Goal: Task Accomplishment & Management: Use online tool/utility

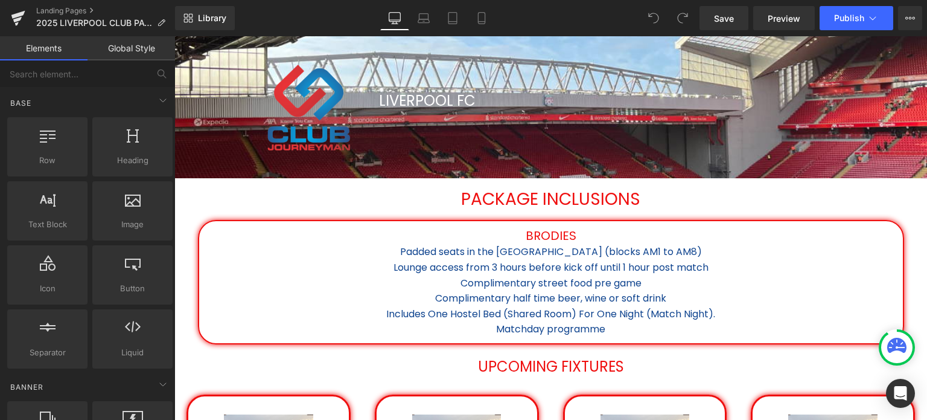
scroll to position [241, 0]
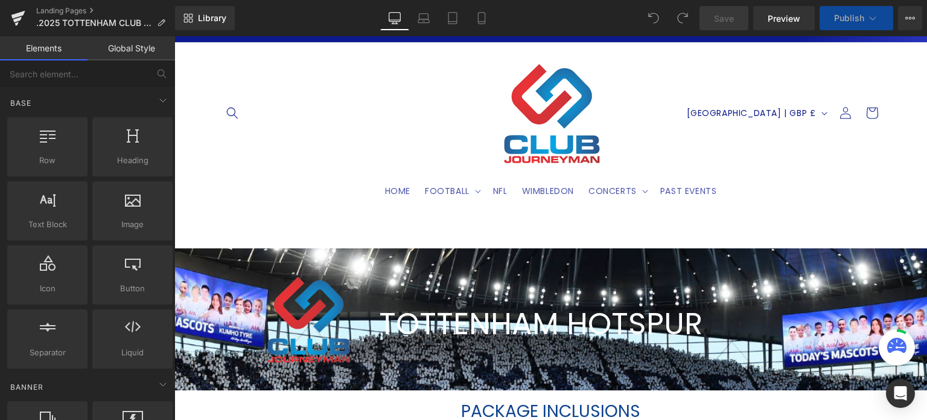
select select "Premium Lounge: Goal line"
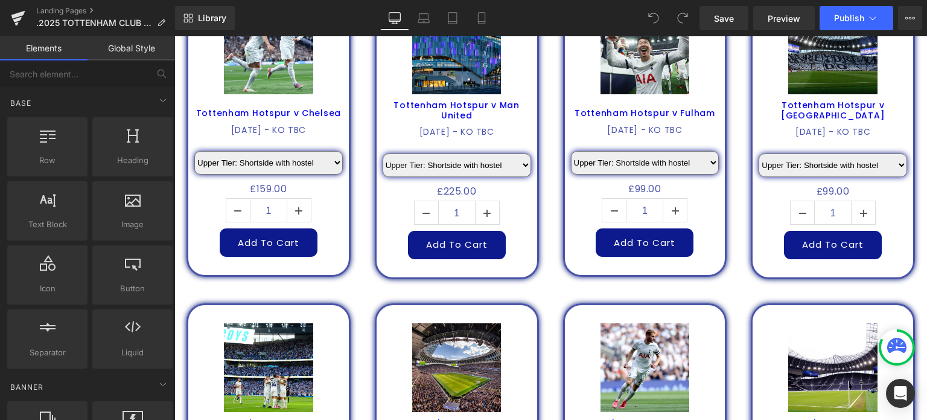
scroll to position [971, 0]
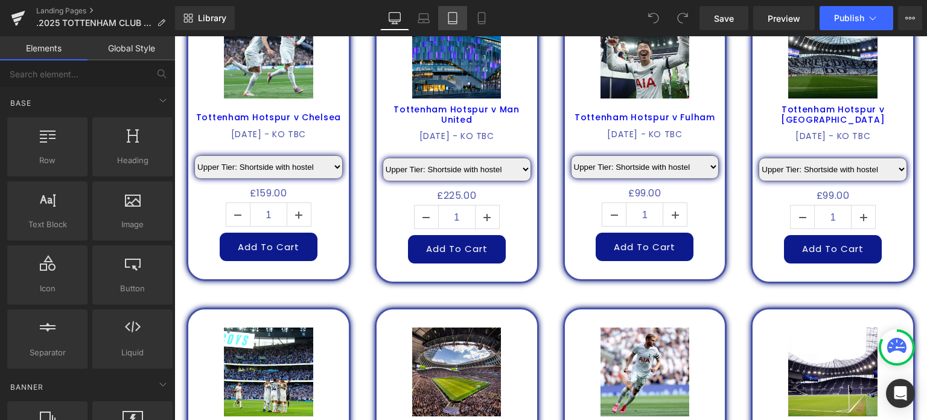
click at [452, 21] on icon at bounding box center [453, 18] width 12 height 12
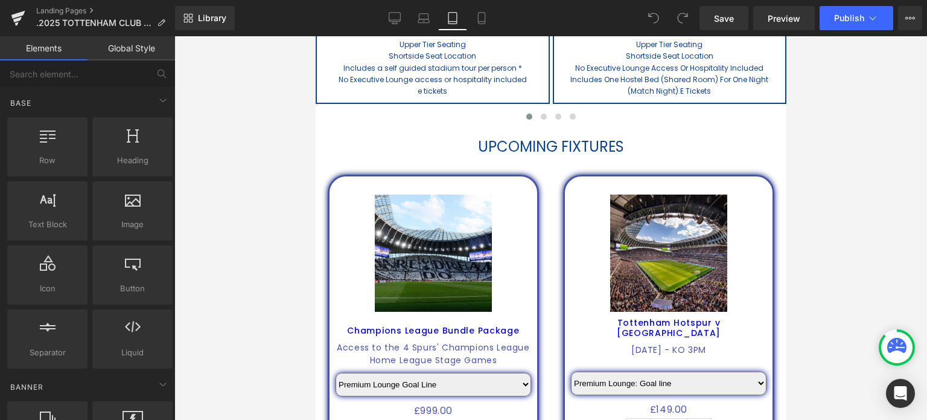
scroll to position [416, 0]
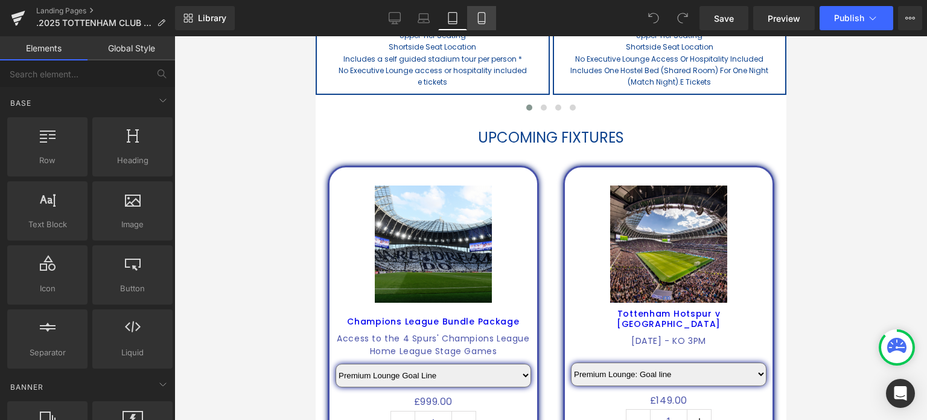
click at [480, 22] on icon at bounding box center [481, 22] width 7 height 0
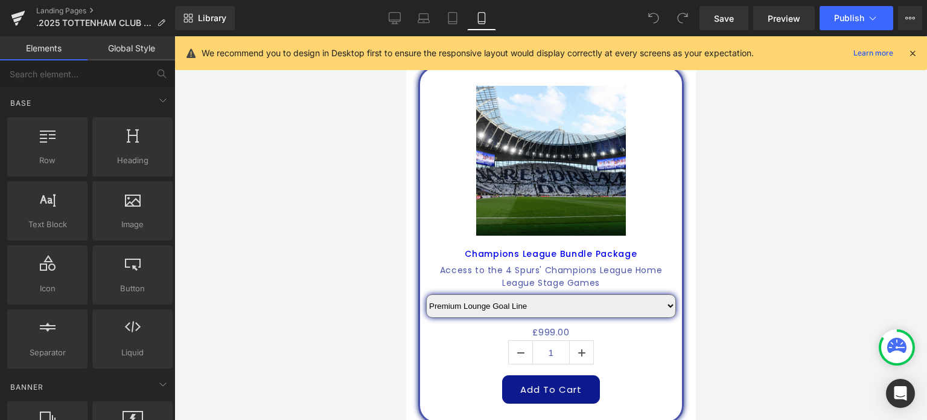
scroll to position [515, 0]
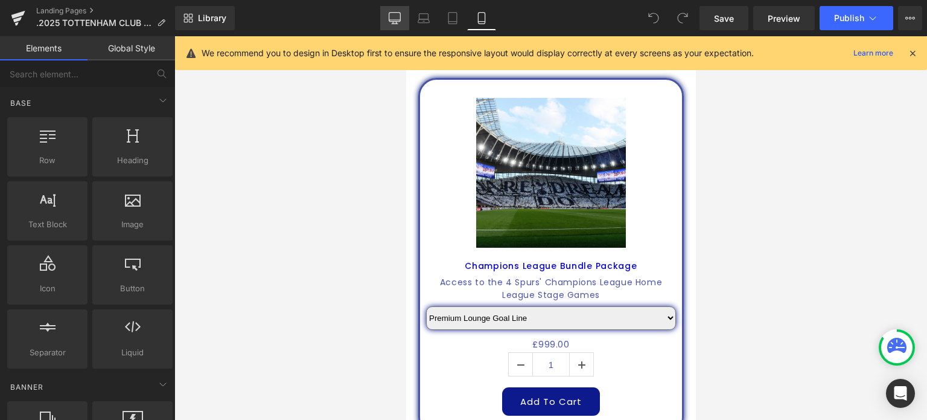
click at [396, 20] on icon at bounding box center [394, 20] width 11 height 0
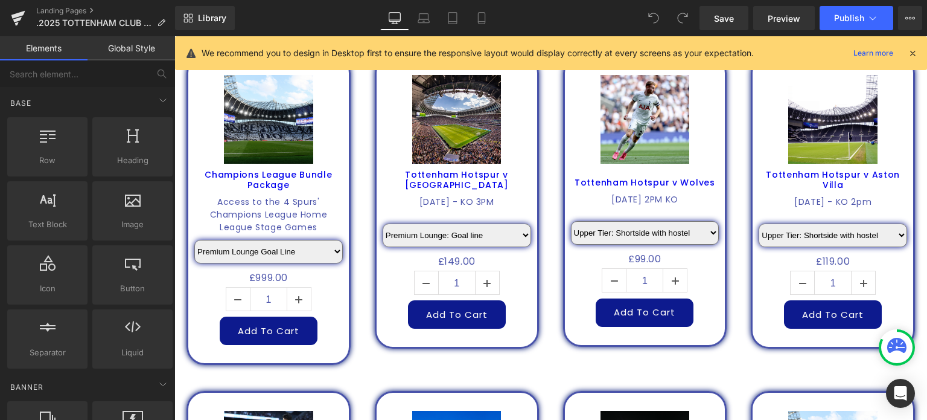
scroll to position [570, 0]
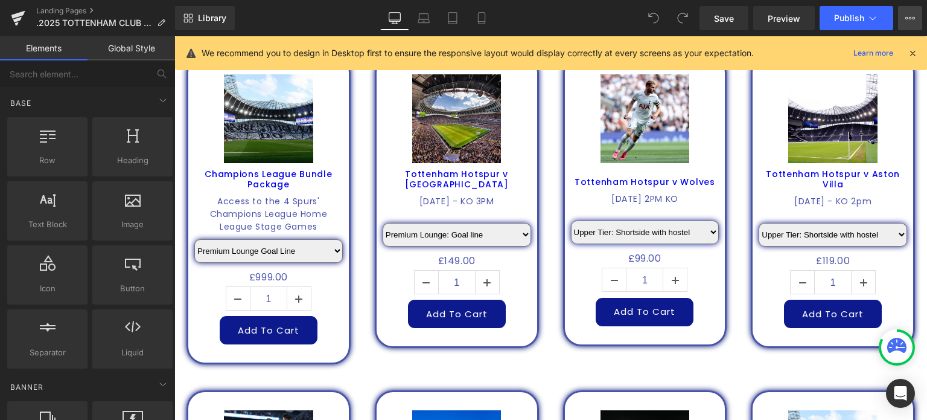
click at [914, 23] on button "View Live Page View with current Template Save Template to Library Schedule Pub…" at bounding box center [910, 18] width 24 height 24
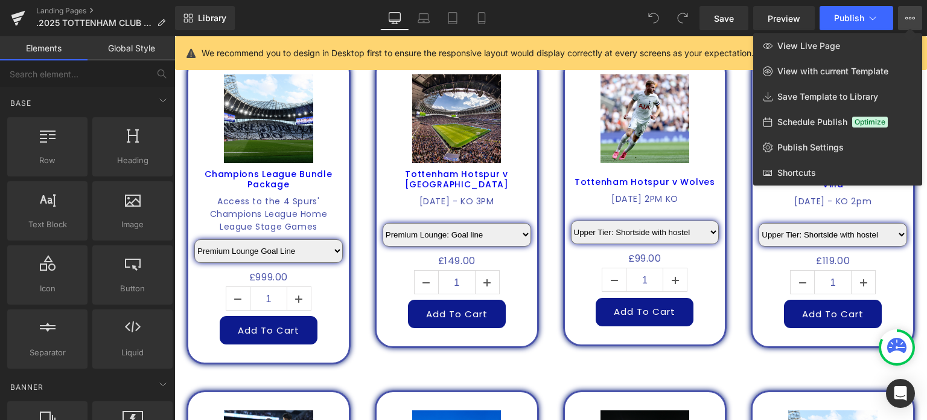
click at [297, 17] on div "Library Desktop Desktop Laptop Tablet Mobile Save Preview Publish Scheduled Vie…" at bounding box center [551, 18] width 752 height 24
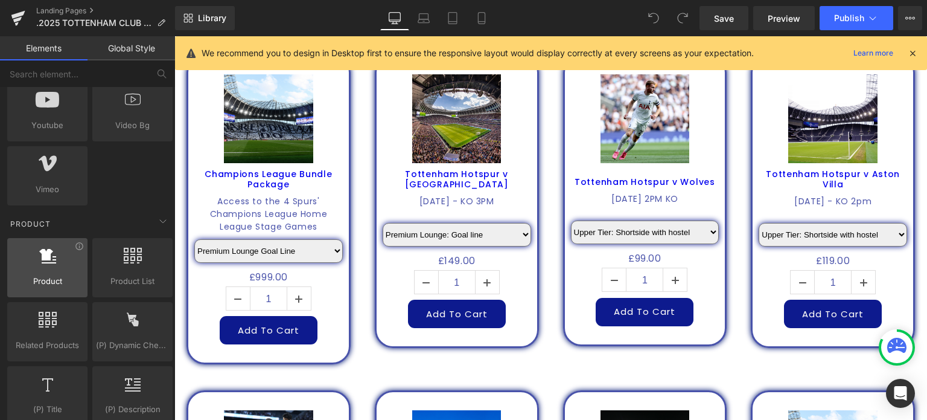
scroll to position [897, 0]
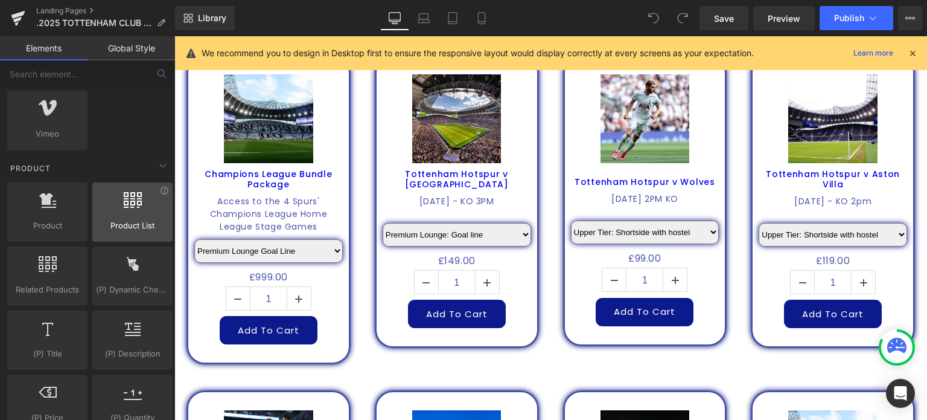
click at [124, 193] on icon at bounding box center [133, 200] width 18 height 16
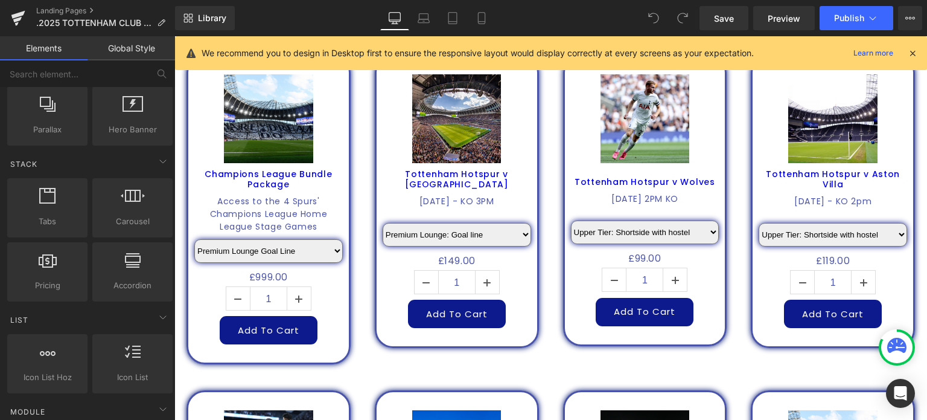
scroll to position [0, 0]
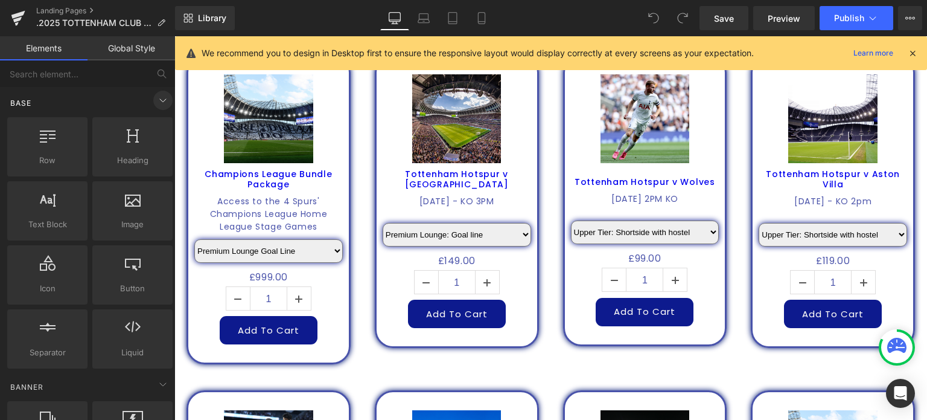
click at [157, 101] on icon at bounding box center [163, 100] width 14 height 14
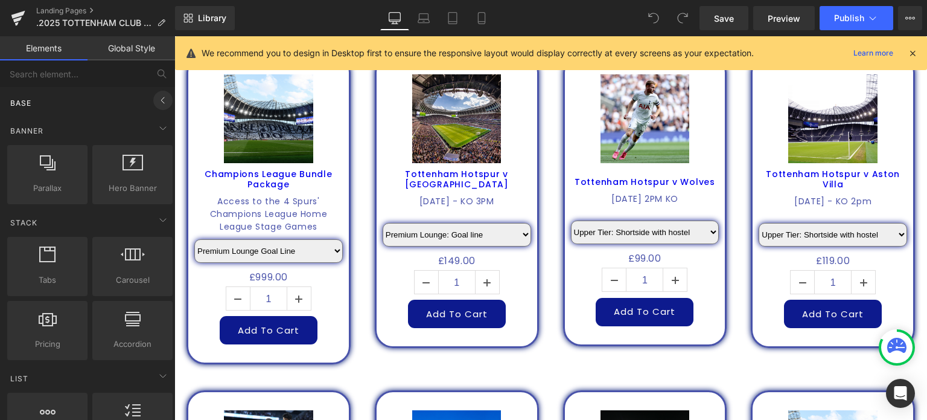
click at [157, 101] on icon at bounding box center [163, 100] width 14 height 14
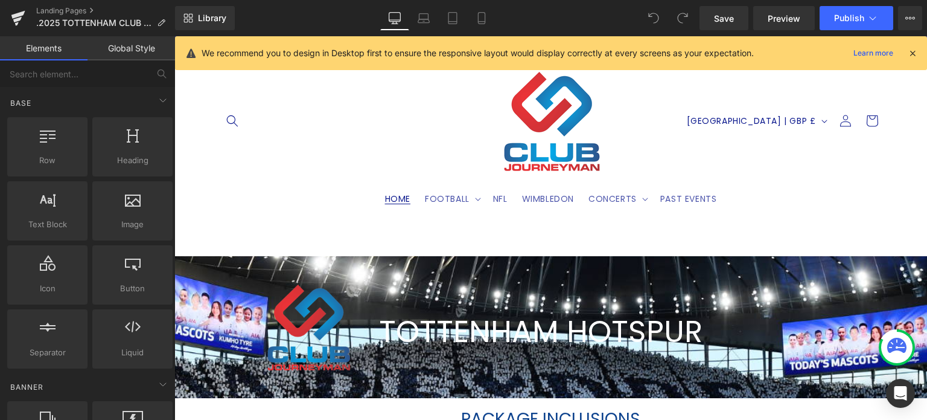
scroll to position [12, 0]
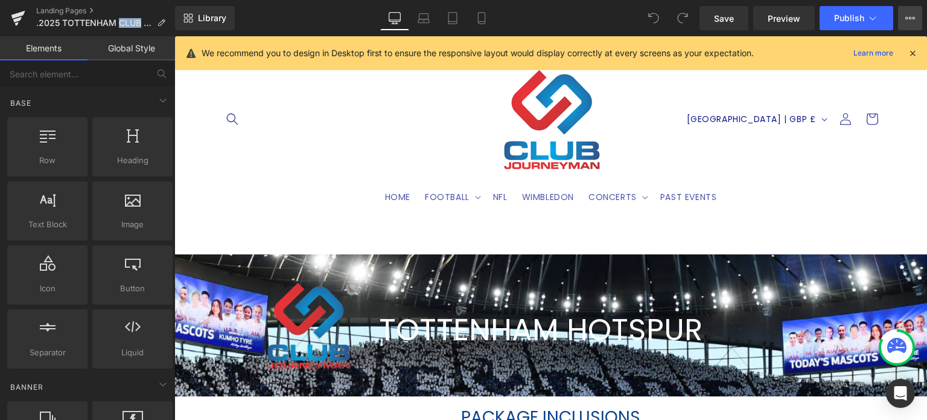
click at [909, 20] on icon at bounding box center [910, 18] width 10 height 10
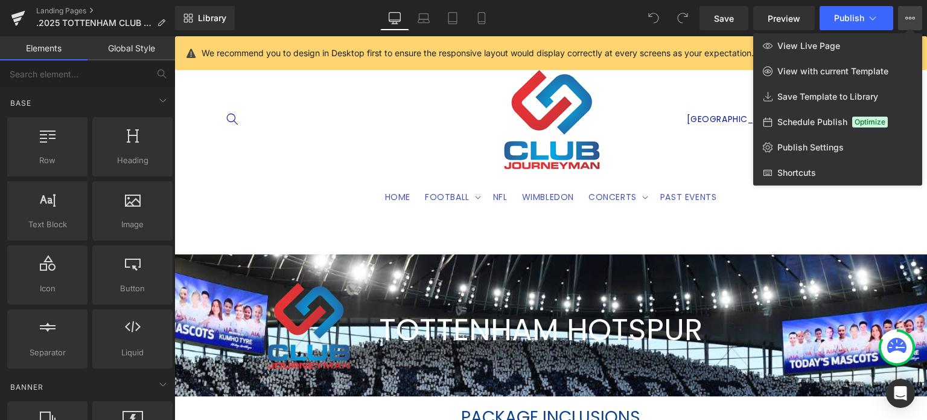
click at [226, 150] on div at bounding box center [550, 227] width 753 height 383
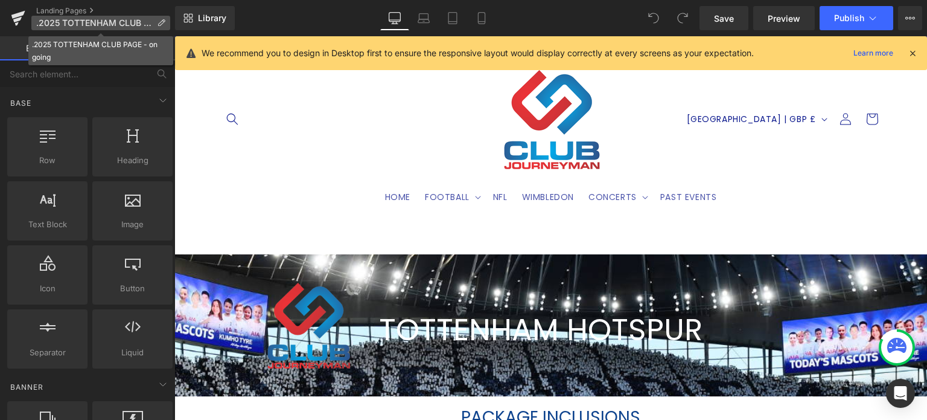
click at [71, 25] on span ".2025 TOTTENHAM CLUB PAGE - on going" at bounding box center [94, 23] width 116 height 10
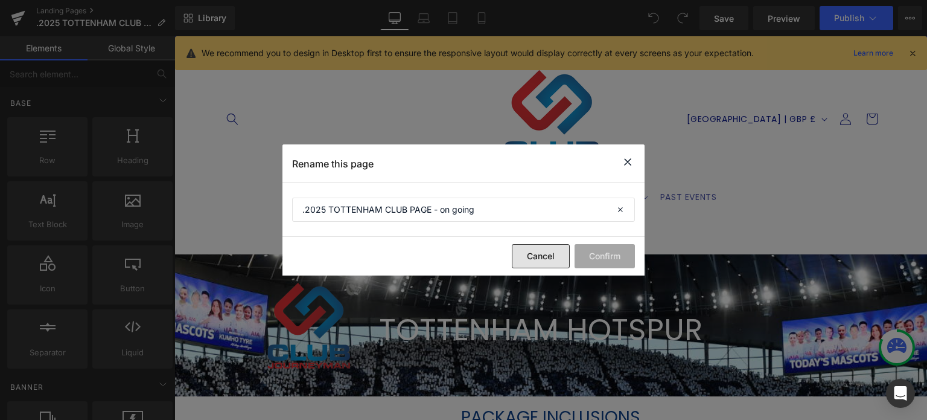
click at [523, 259] on button "Cancel" at bounding box center [541, 256] width 58 height 24
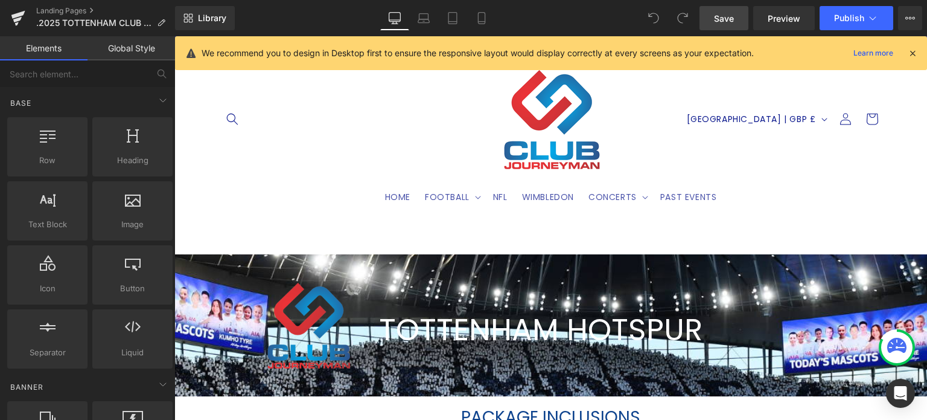
click at [739, 23] on link "Save" at bounding box center [724, 18] width 49 height 24
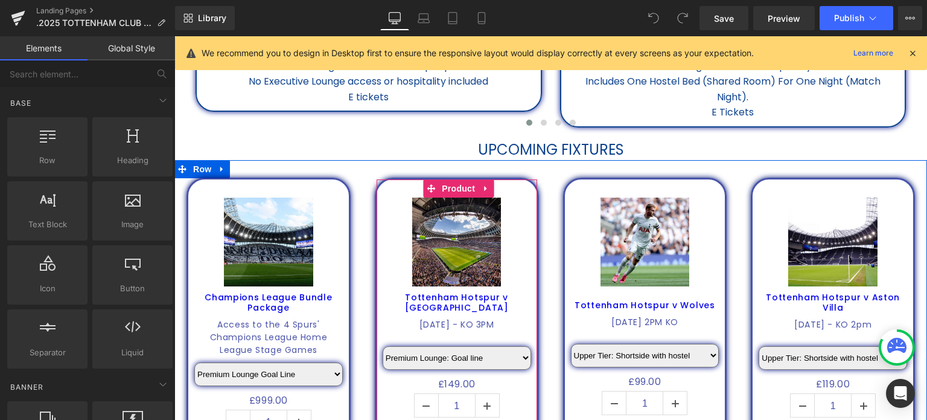
scroll to position [452, 0]
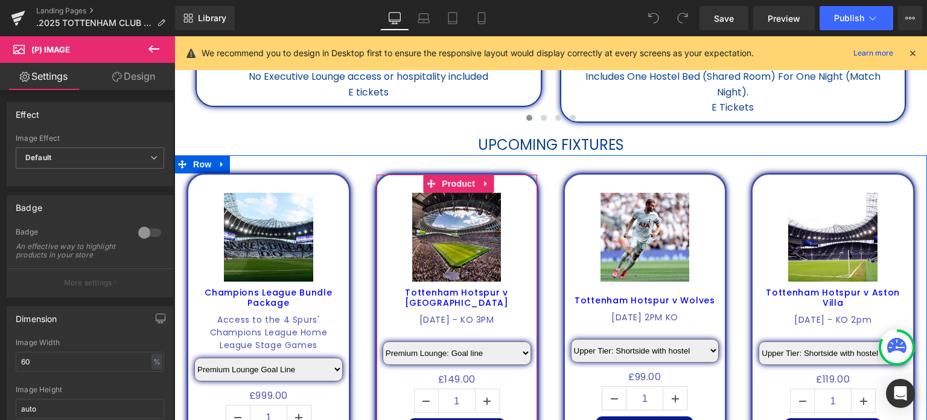
drag, startPoint x: 397, startPoint y: 193, endPoint x: 512, endPoint y: 184, distance: 115.6
click at [512, 184] on div "Sale Off (P) Image Tottenham Hotspur v Bournemouth (P) Title 30TH AUGUST 2025 -…" at bounding box center [457, 319] width 164 height 293
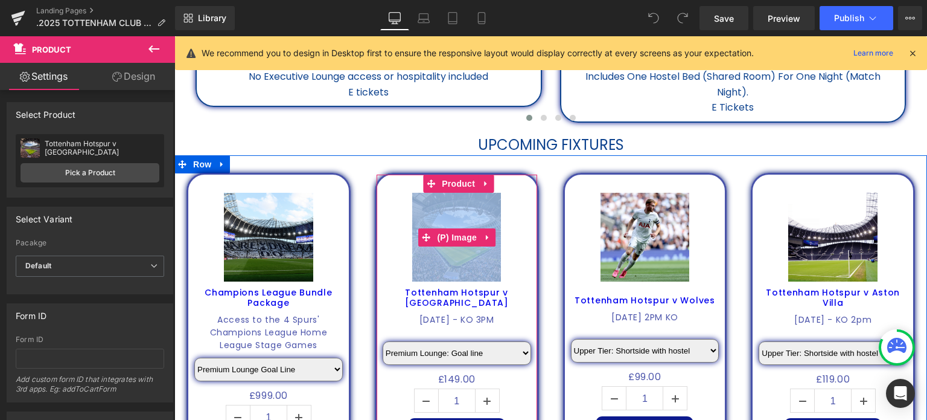
drag, startPoint x: 532, startPoint y: 196, endPoint x: 519, endPoint y: 193, distance: 12.9
click at [519, 193] on div "Sale Off (P) Image Tottenham Hotspur v Bournemouth (P) Title 30TH AUGUST 2025 -…" at bounding box center [457, 319] width 164 height 293
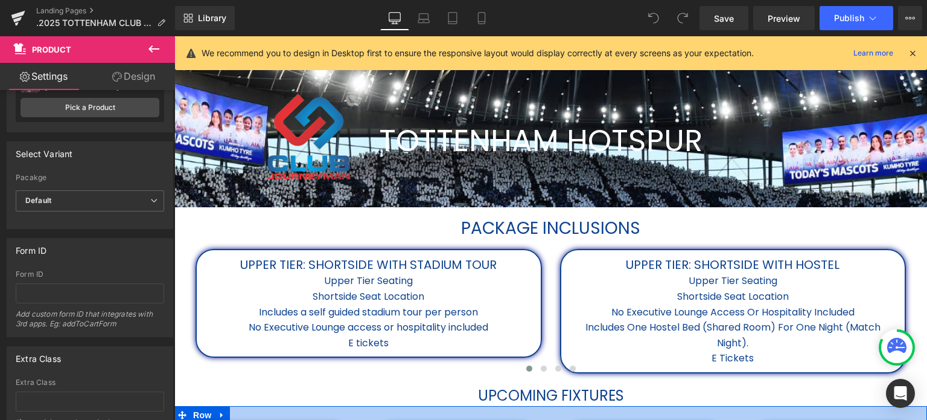
scroll to position [181, 0]
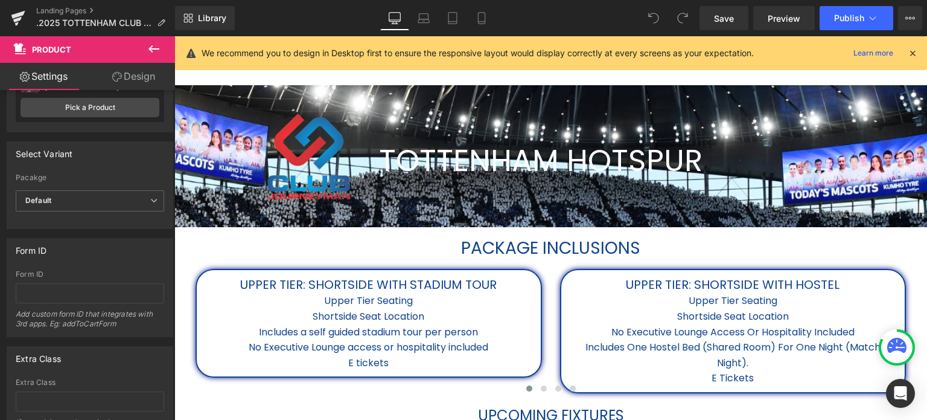
click at [156, 47] on icon at bounding box center [154, 49] width 14 height 14
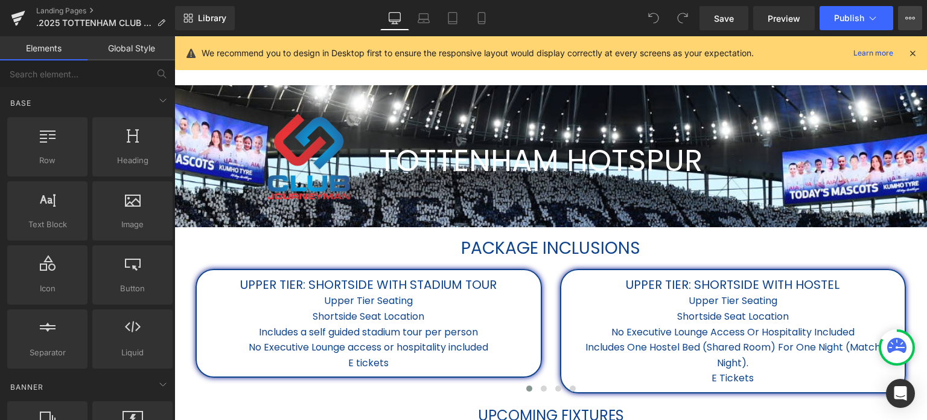
click at [910, 18] on icon at bounding box center [910, 18] width 10 height 10
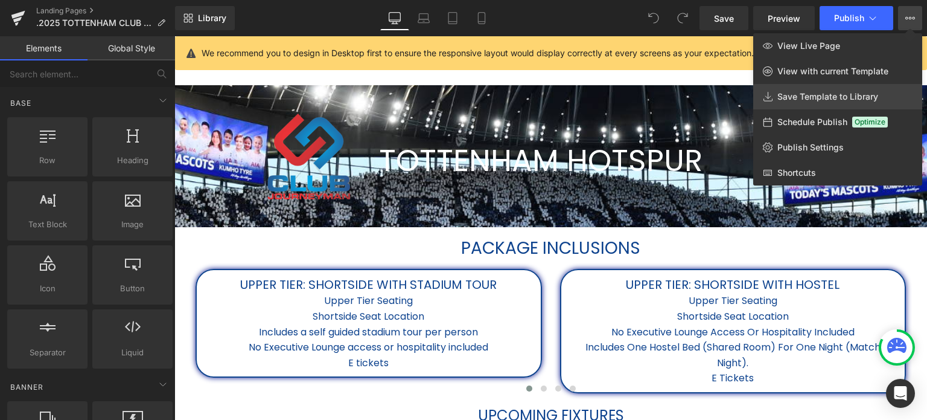
click at [893, 91] on link "Save Template to Library" at bounding box center [837, 96] width 169 height 25
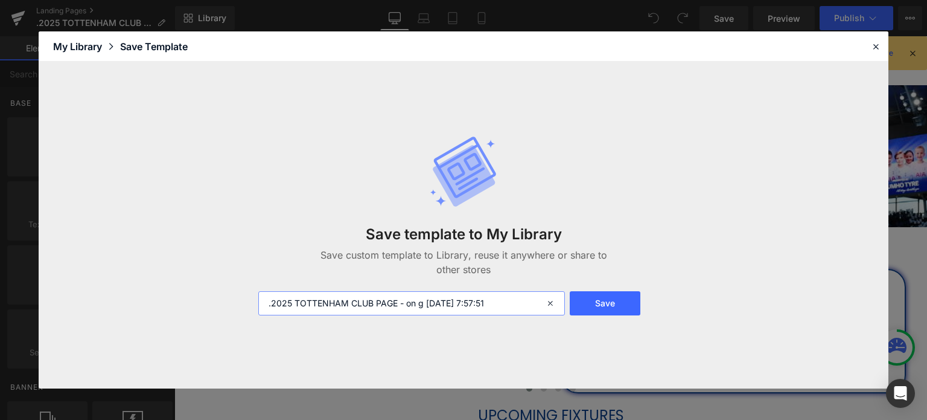
drag, startPoint x: 507, startPoint y: 302, endPoint x: 252, endPoint y: 311, distance: 254.9
click at [252, 311] on div ".2025 TOTTENHAM CLUB PAGE - on g 2025-08-21 7:57:51" at bounding box center [410, 303] width 319 height 24
click at [0, 0] on div at bounding box center [0, 0] width 0 height 0
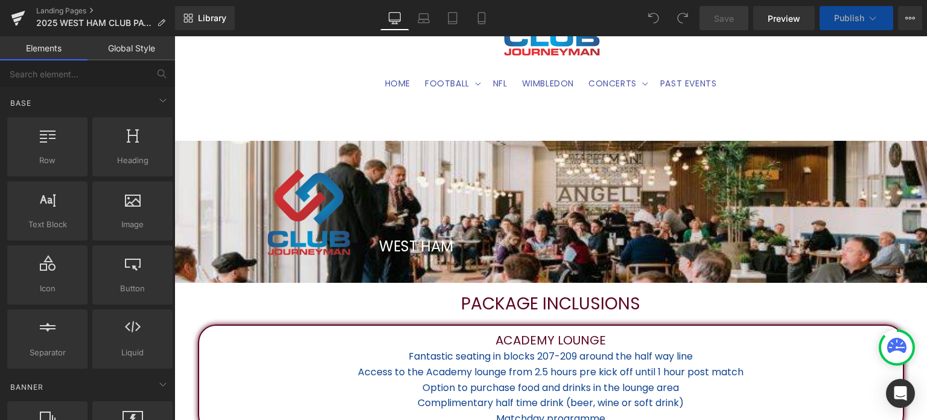
scroll to position [126, 0]
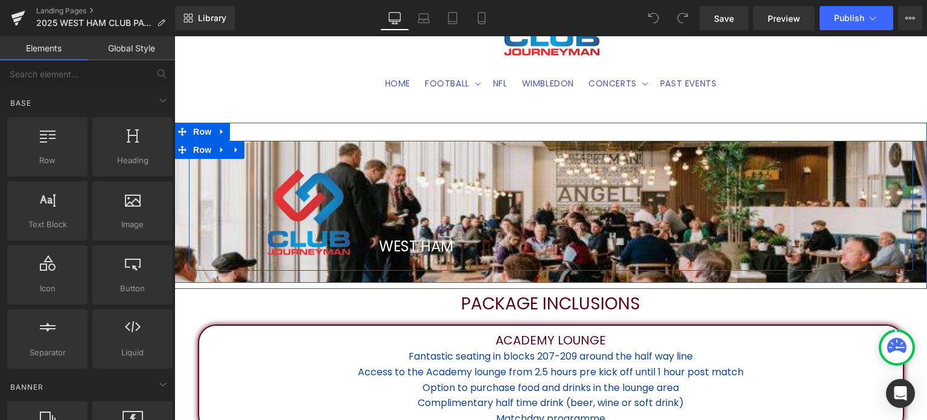
click at [821, 150] on div "Image WEST HAM Heading Row" at bounding box center [551, 206] width 724 height 130
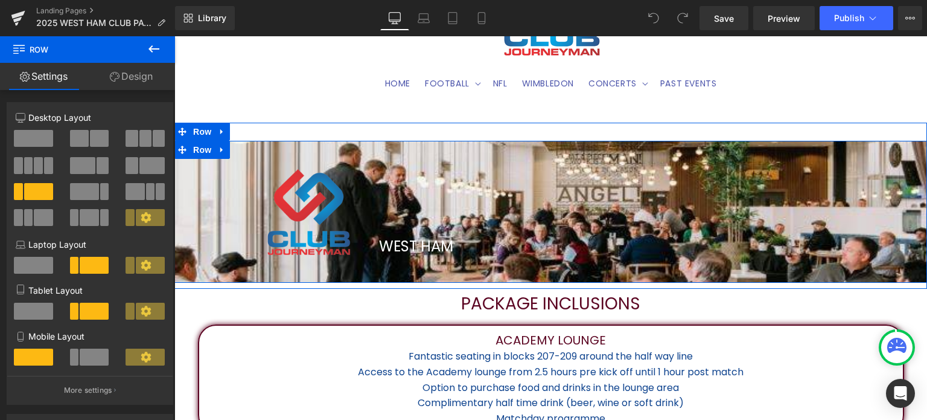
click at [184, 260] on div "Image WEST HAM Heading Row" at bounding box center [550, 206] width 753 height 130
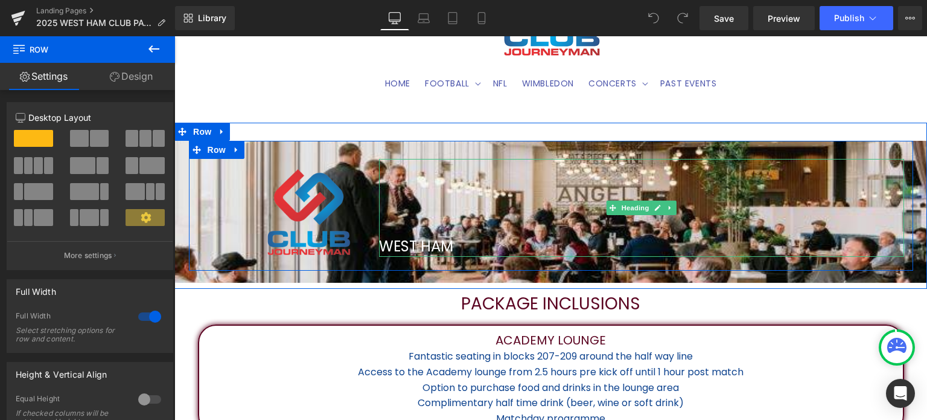
click at [625, 237] on h1 "WEST HAM" at bounding box center [641, 246] width 525 height 21
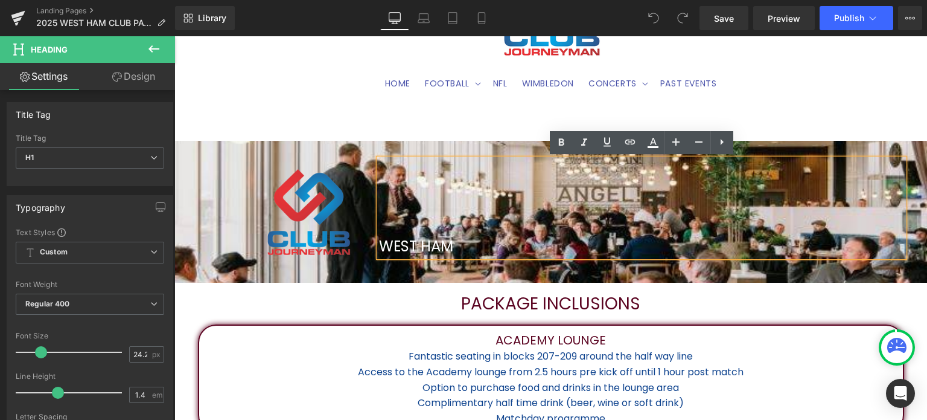
click at [603, 272] on div "Image WEST HAM Heading Row Row" at bounding box center [550, 212] width 753 height 142
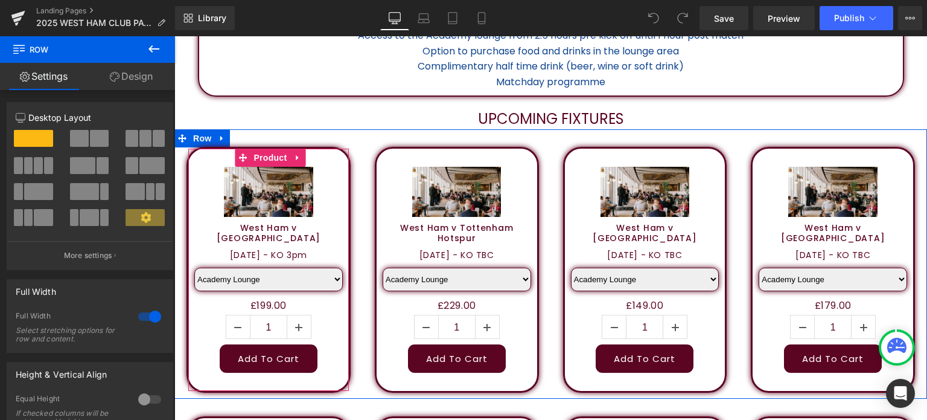
scroll to position [529, 0]
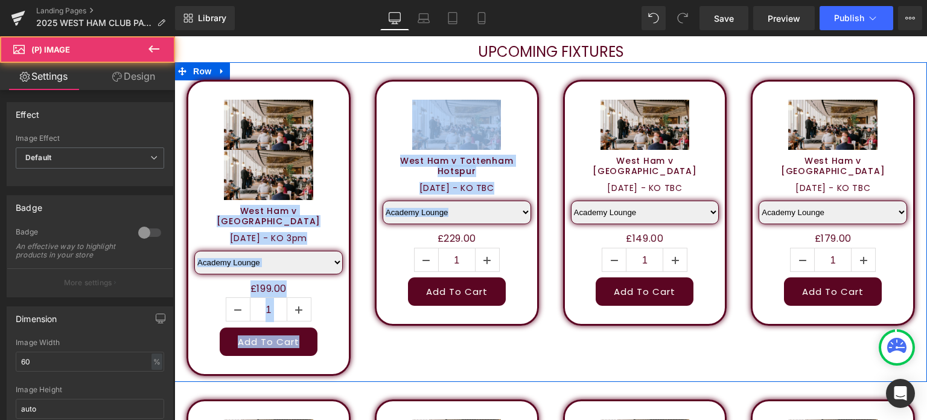
drag, startPoint x: 331, startPoint y: 158, endPoint x: 369, endPoint y: 232, distance: 83.1
click at [369, 232] on div "Sale Off (P) Image Sale Off (P) Image West Ham v Chelsea (P) Title 23rd August …" at bounding box center [550, 221] width 753 height 319
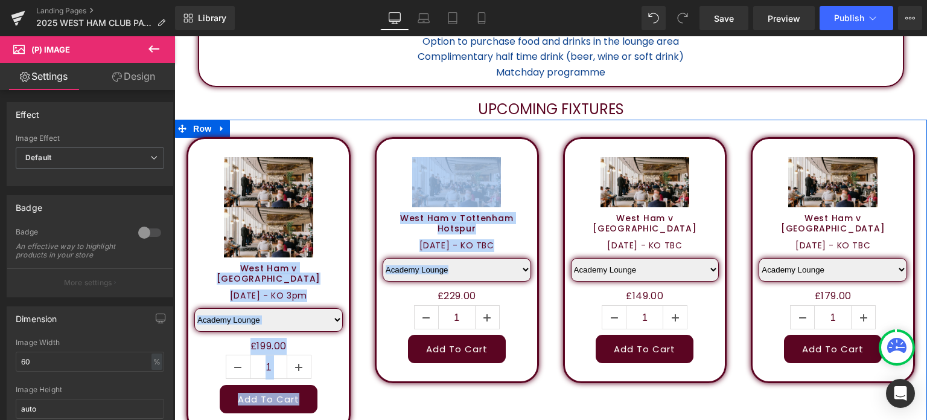
scroll to position [512, 0]
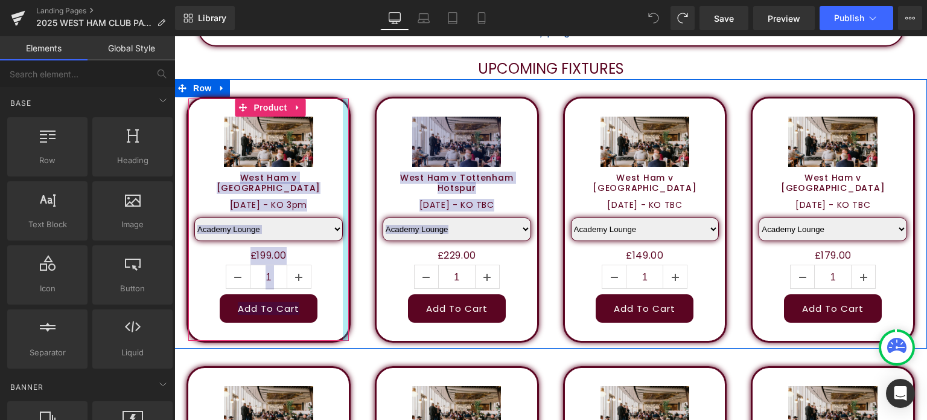
click at [344, 116] on div at bounding box center [346, 219] width 6 height 242
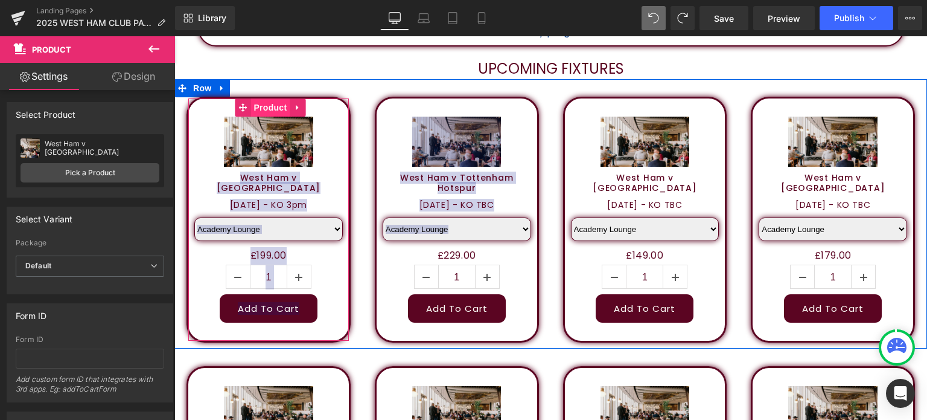
click at [263, 104] on span "Product" at bounding box center [270, 107] width 39 height 18
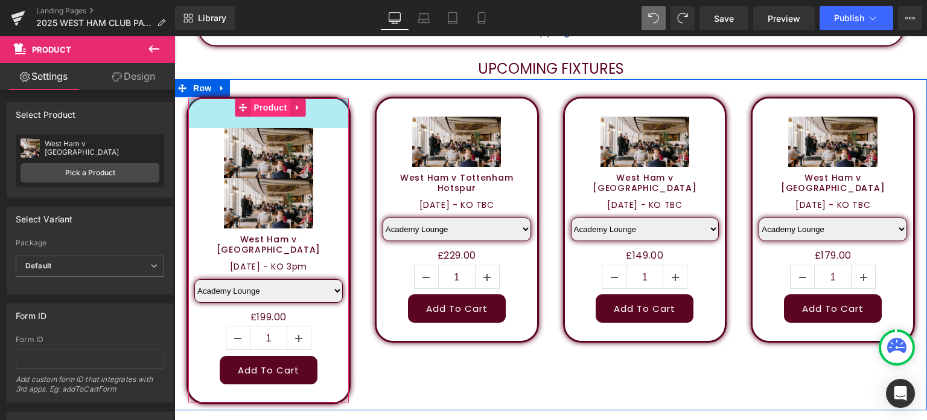
drag, startPoint x: 211, startPoint y: 99, endPoint x: 268, endPoint y: 111, distance: 58.6
click at [268, 111] on div "Sale Off (P) Image Sale Off (P) Image West Ham v Chelsea (P) Title 23rd August …" at bounding box center [269, 250] width 164 height 307
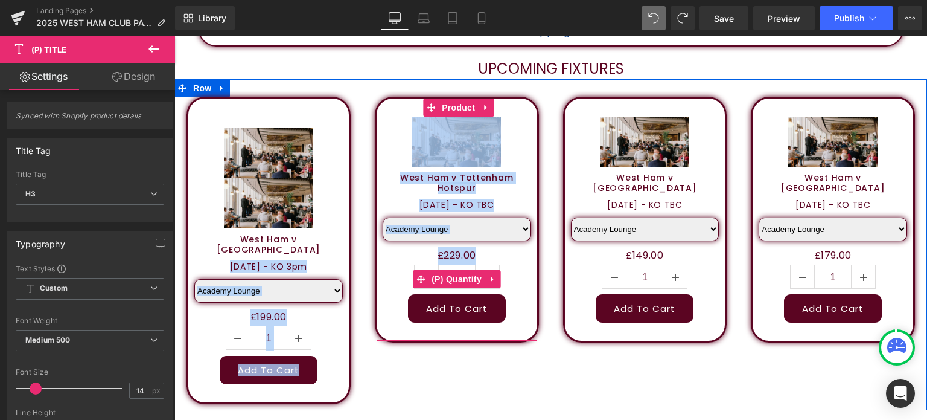
drag, startPoint x: 338, startPoint y: 233, endPoint x: 388, endPoint y: 261, distance: 56.8
click at [388, 261] on div "Sale Off (P) Image Sale Off (P) Image West Ham v Chelsea (P) Title 23rd August …" at bounding box center [550, 244] width 753 height 331
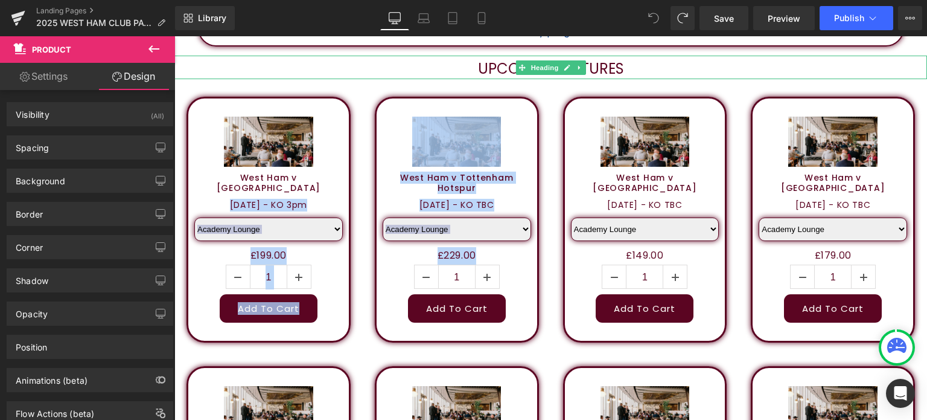
click at [293, 69] on h1 "UPCOMING FIXTURES" at bounding box center [550, 69] width 753 height 21
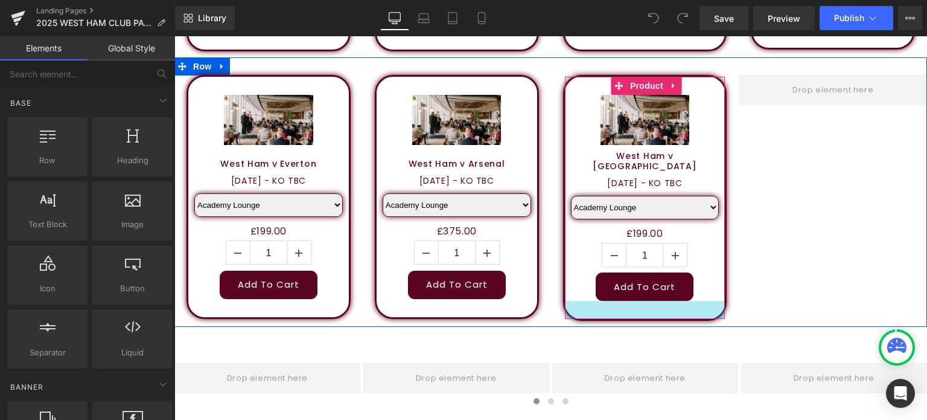
scroll to position [1607, 0]
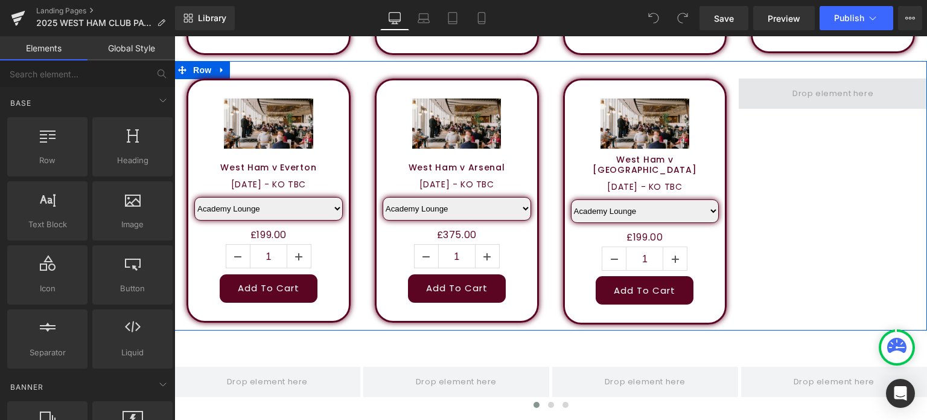
click at [804, 84] on span at bounding box center [832, 94] width 89 height 20
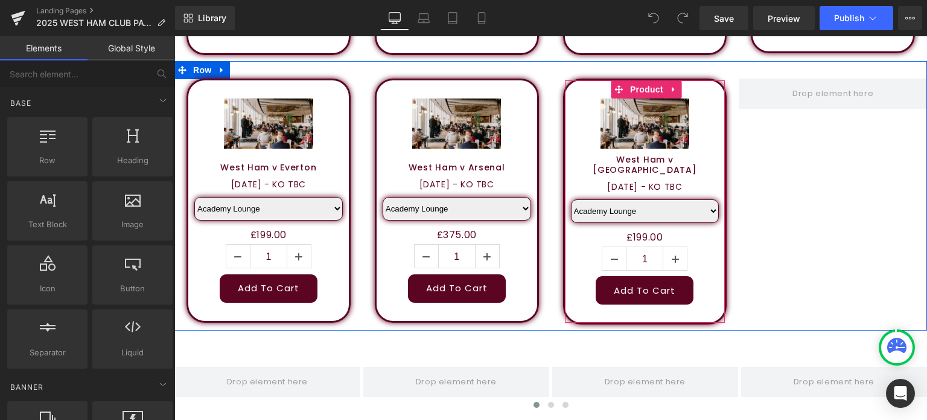
click at [596, 78] on div "Sale Off (P) Image West Ham v Leeds (P) Title 24th May 2026 - KO TBC (P) Descri…" at bounding box center [645, 201] width 164 height 246
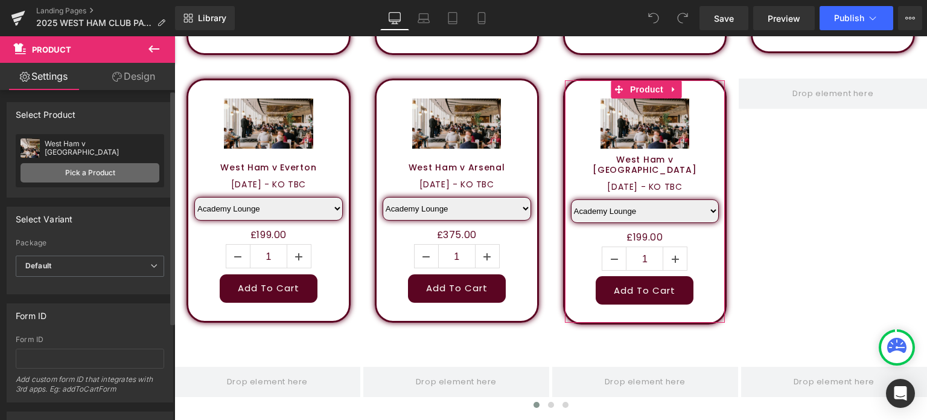
click at [94, 175] on link "Pick a Product" at bounding box center [90, 172] width 139 height 19
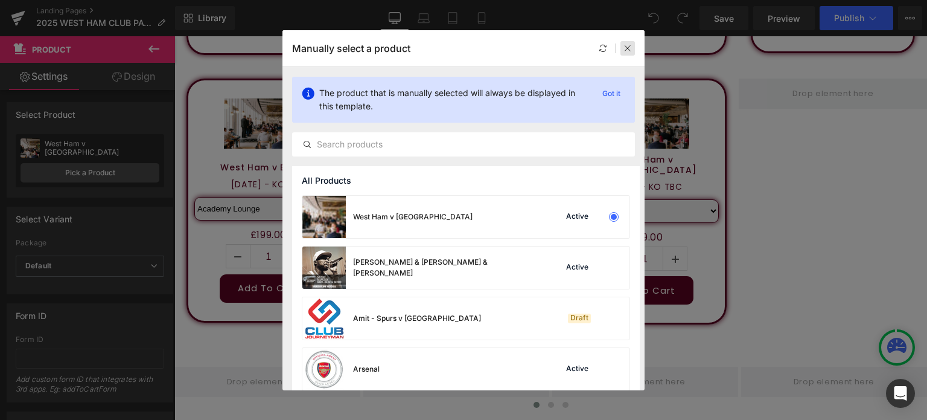
click at [629, 46] on icon at bounding box center [628, 48] width 8 height 8
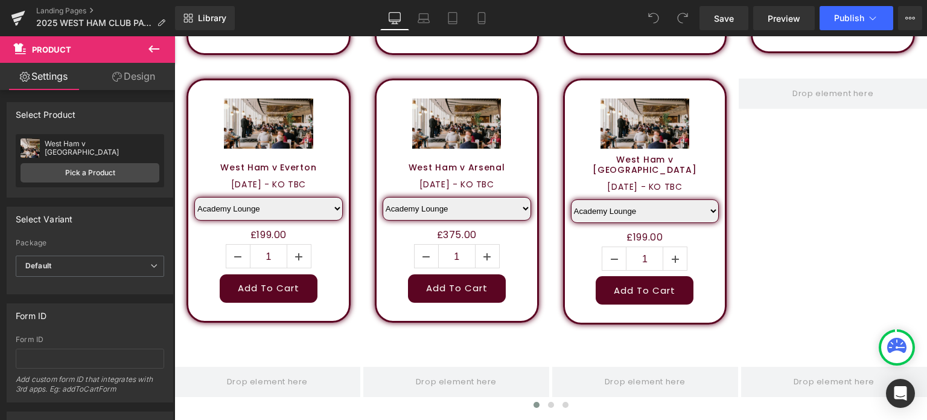
click at [158, 51] on icon at bounding box center [154, 49] width 14 height 14
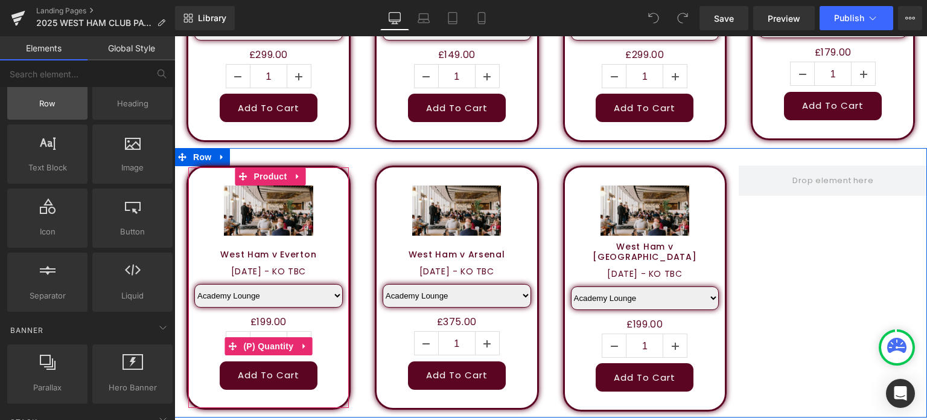
scroll to position [1146, 0]
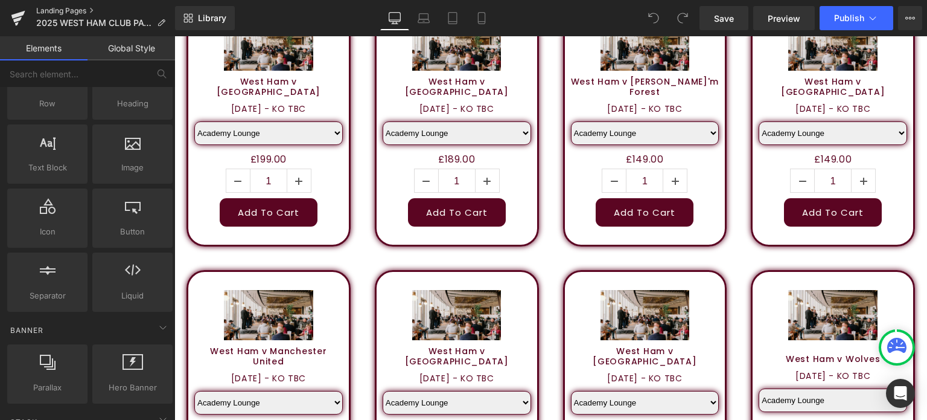
click at [60, 9] on link "Landing Pages" at bounding box center [105, 11] width 139 height 10
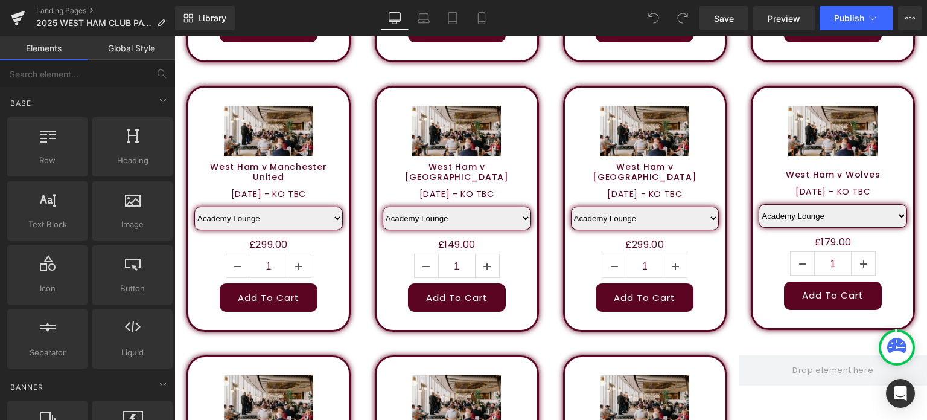
scroll to position [1337, 0]
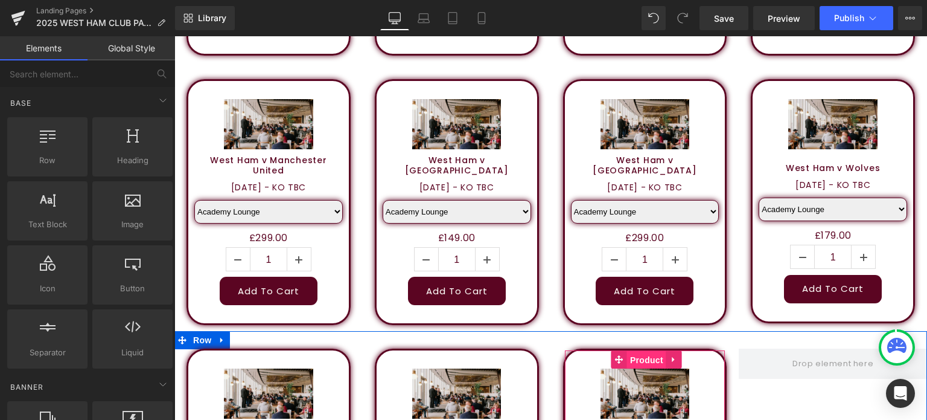
click at [640, 351] on span "Product" at bounding box center [646, 360] width 39 height 18
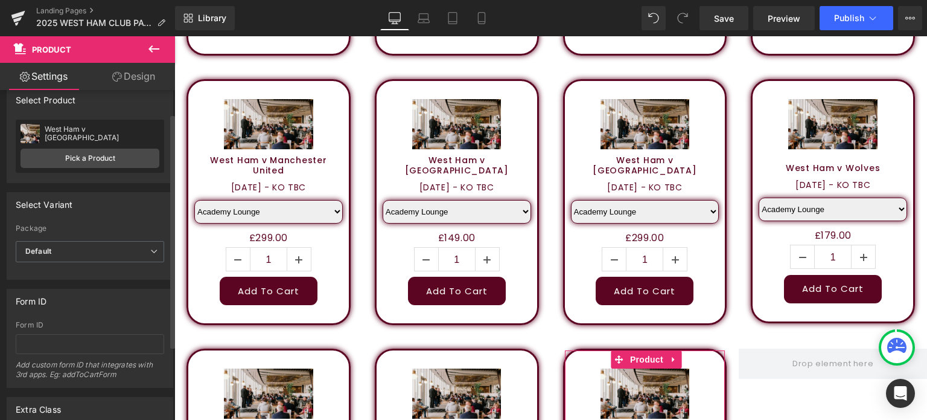
scroll to position [0, 0]
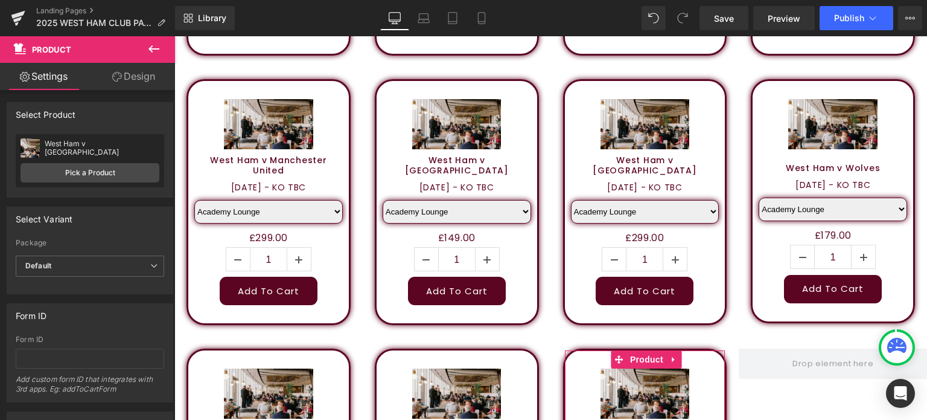
click at [135, 77] on link "Design" at bounding box center [134, 76] width 88 height 27
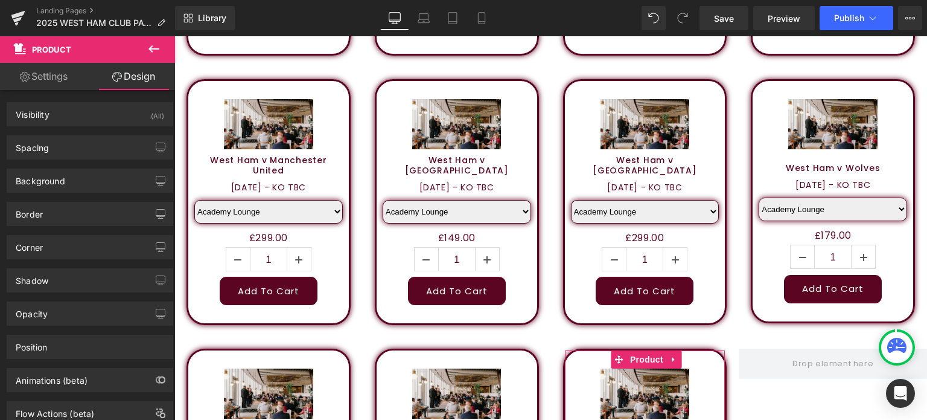
click at [48, 77] on link "Settings" at bounding box center [44, 76] width 88 height 27
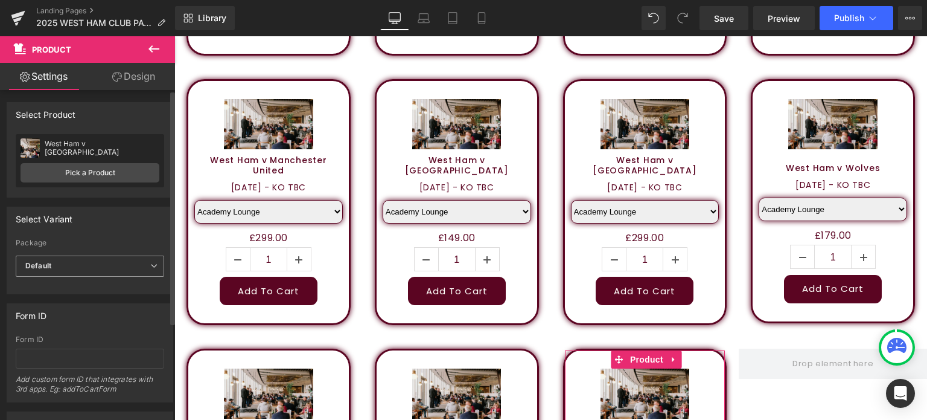
click at [110, 267] on span "Default" at bounding box center [90, 265] width 148 height 21
click at [149, 227] on div "Select Variant" at bounding box center [87, 218] width 161 height 23
click at [154, 46] on icon at bounding box center [154, 49] width 14 height 14
